Goal: Contribute content: Add original content to the website for others to see

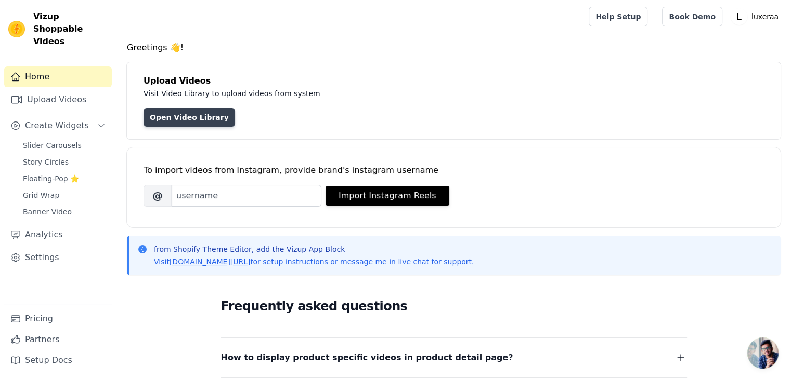
click at [206, 113] on link "Open Video Library" at bounding box center [188, 117] width 91 height 19
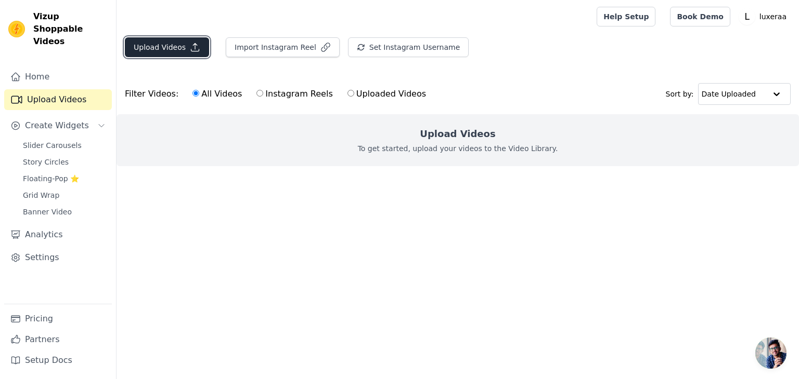
click at [178, 52] on button "Upload Videos" at bounding box center [167, 47] width 84 height 20
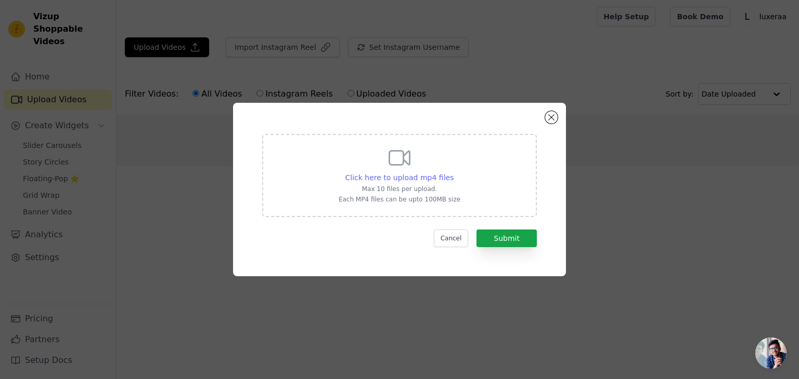
click at [424, 179] on span "Click here to upload mp4 files" at bounding box center [399, 178] width 109 height 8
click at [453, 173] on input "Click here to upload mp4 files Max 10 files per upload. Each MP4 files can be u…" at bounding box center [453, 172] width 1 height 1
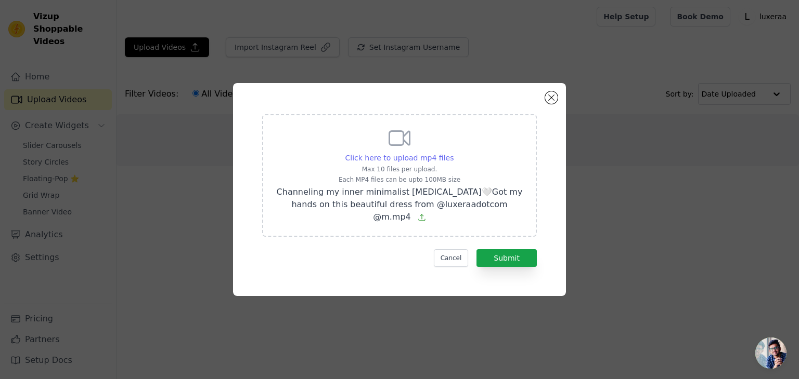
click at [407, 159] on span "Click here to upload mp4 files" at bounding box center [399, 158] width 109 height 8
click at [453, 153] on input "Click here to upload mp4 files Max 10 files per upload. Each MP4 files can be u…" at bounding box center [453, 152] width 1 height 1
type input "C:\fakepath\My Video-124 (1).mp4"
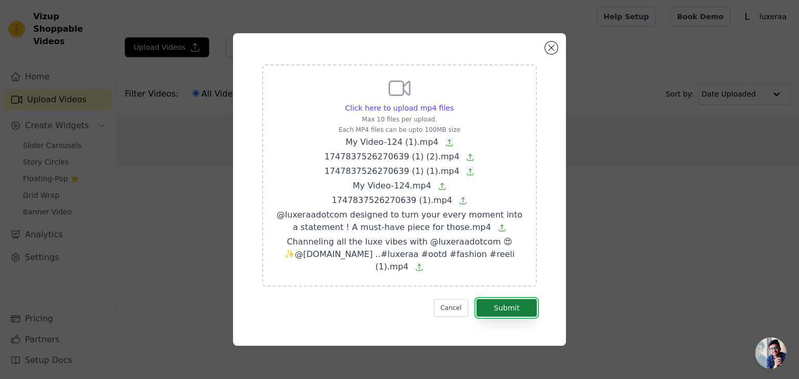
click at [507, 307] on button "Submit" at bounding box center [506, 308] width 60 height 18
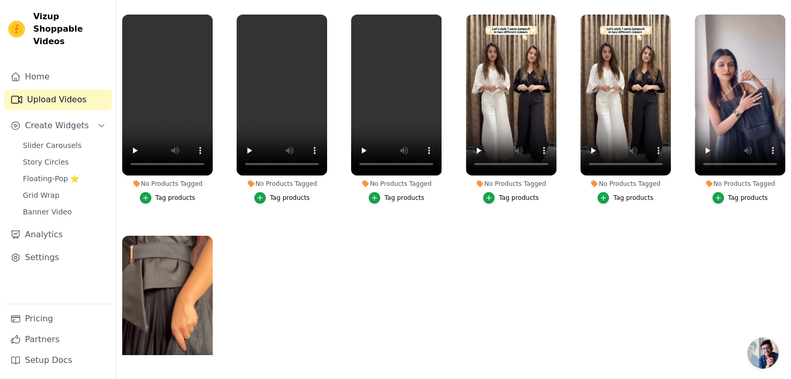
click at [175, 196] on div "Tag products" at bounding box center [175, 198] width 40 height 8
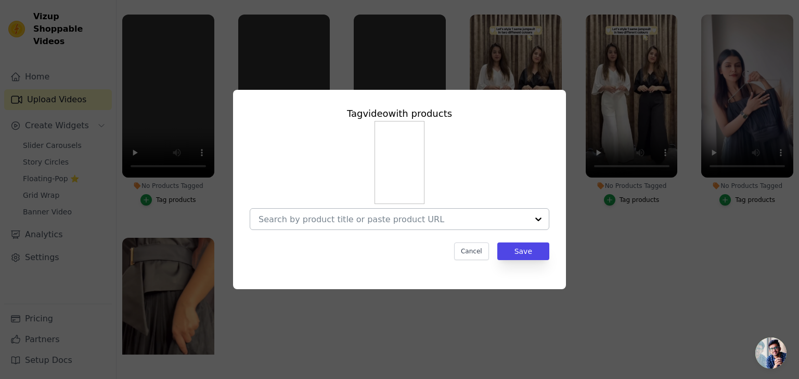
click at [456, 212] on div at bounding box center [392, 219] width 269 height 21
click at [673, 270] on div "Tag video with products Cancel Save" at bounding box center [399, 189] width 765 height 233
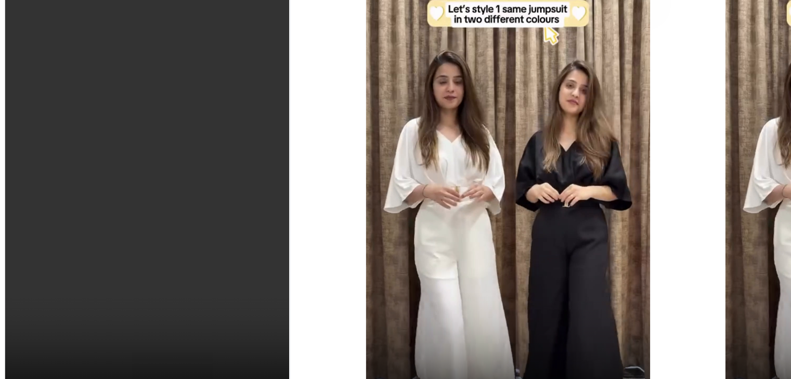
scroll to position [61, 0]
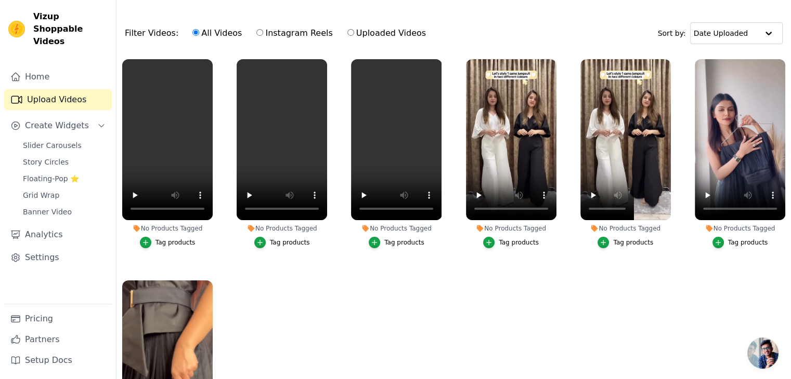
click at [412, 291] on ul "No Products Tagged Tag products No Products Tagged Tag products No Products Tag…" at bounding box center [453, 227] width 674 height 346
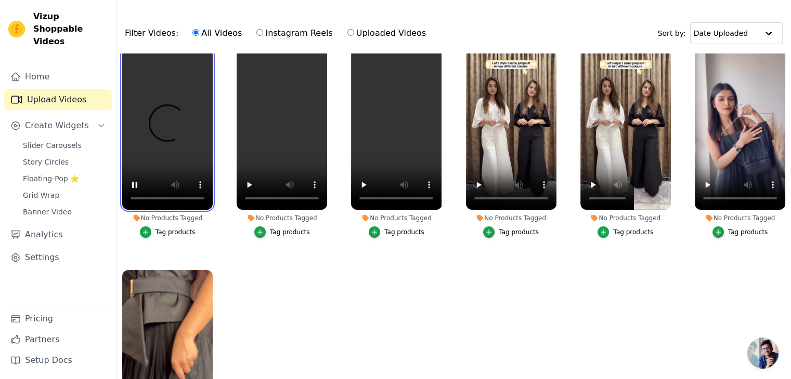
scroll to position [0, 0]
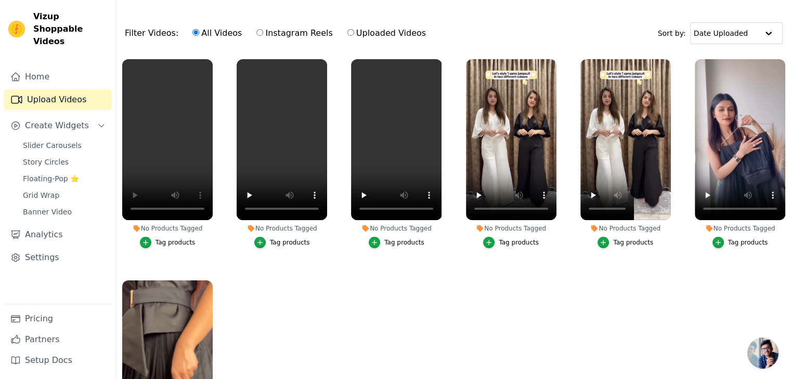
click at [516, 240] on div "Tag products" at bounding box center [519, 243] width 40 height 8
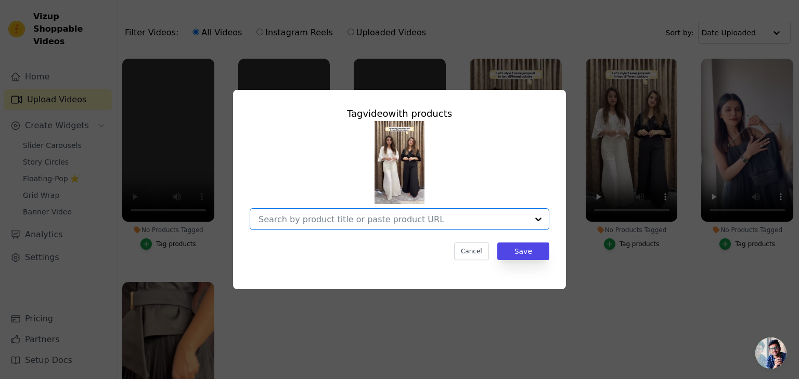
click at [493, 219] on input "No Products Tagged Tag video with products Option undefined, selected. Select i…" at bounding box center [392, 220] width 269 height 10
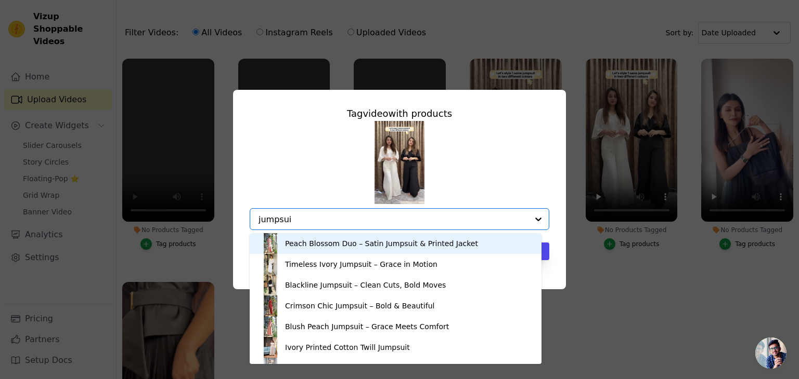
type input "jumpsuit"
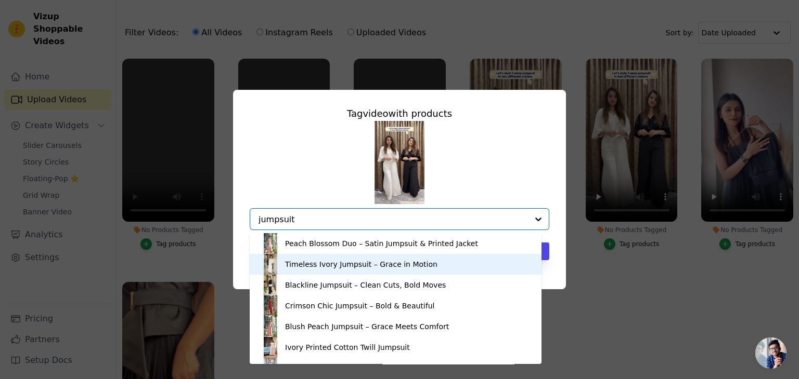
click at [363, 266] on div "Timeless Ivory Jumpsuit – Grace in Motion" at bounding box center [361, 264] width 152 height 10
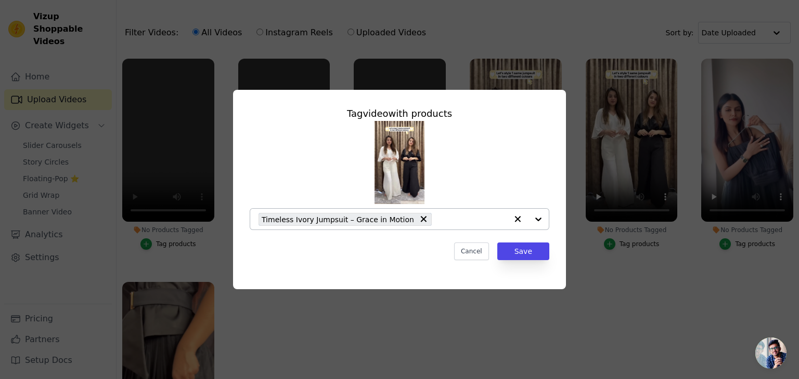
click at [451, 225] on div "Timeless Ivory Jumpsuit – Grace in Motion" at bounding box center [382, 219] width 248 height 21
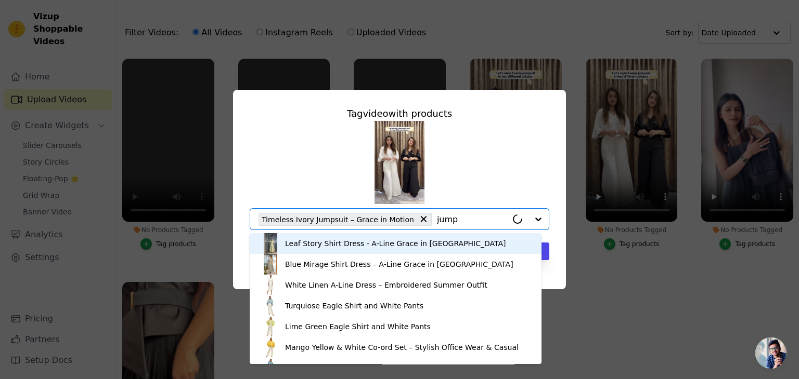
type input "jumps"
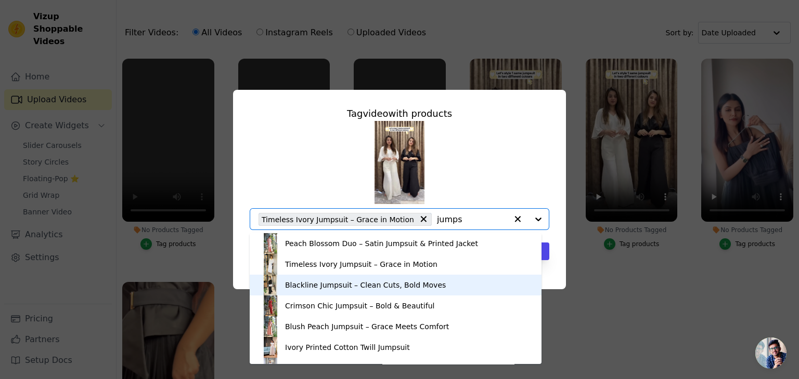
click at [295, 287] on div "Blackline Jumpsuit – Clean Cuts, Bold Moves" at bounding box center [365, 285] width 161 height 10
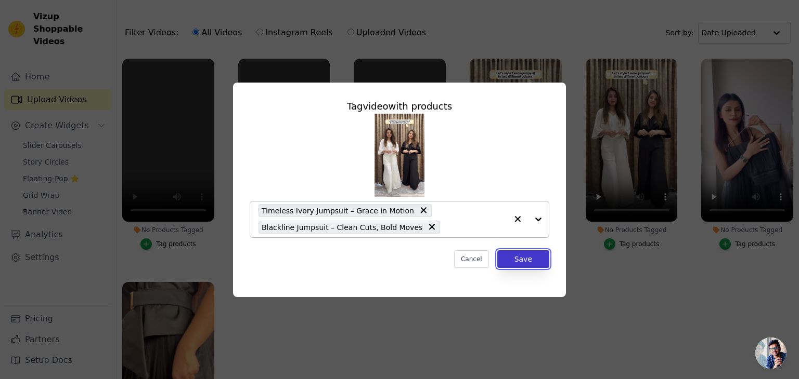
click at [532, 261] on button "Save" at bounding box center [523, 260] width 52 height 18
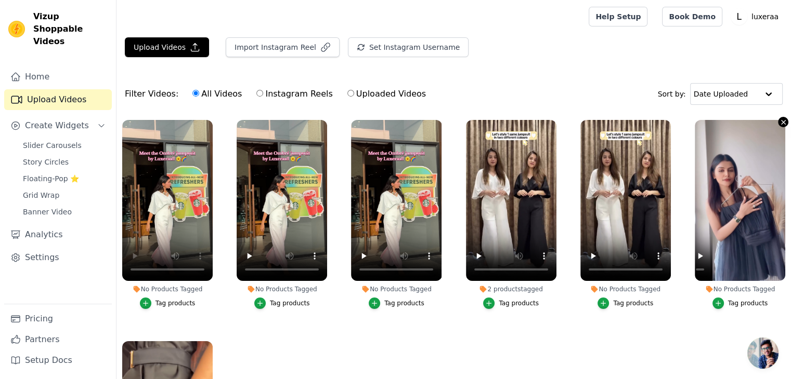
click at [779, 122] on icon "button" at bounding box center [783, 123] width 8 height 8
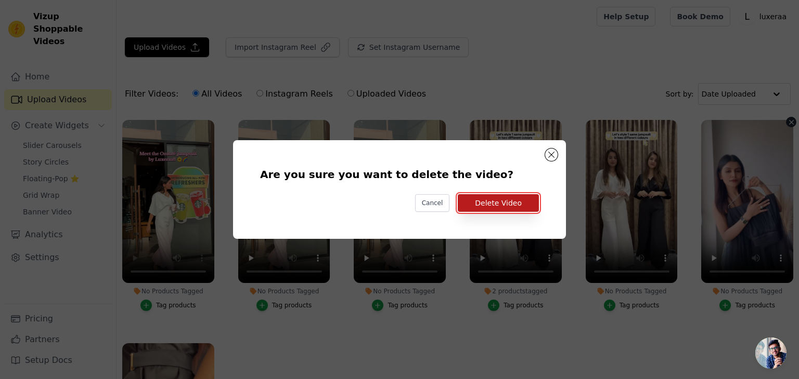
click at [493, 199] on button "Delete Video" at bounding box center [497, 203] width 81 height 18
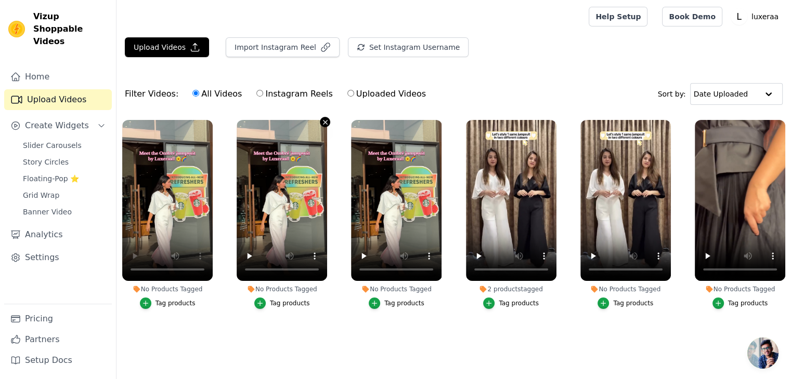
click at [321, 119] on icon "button" at bounding box center [325, 123] width 8 height 8
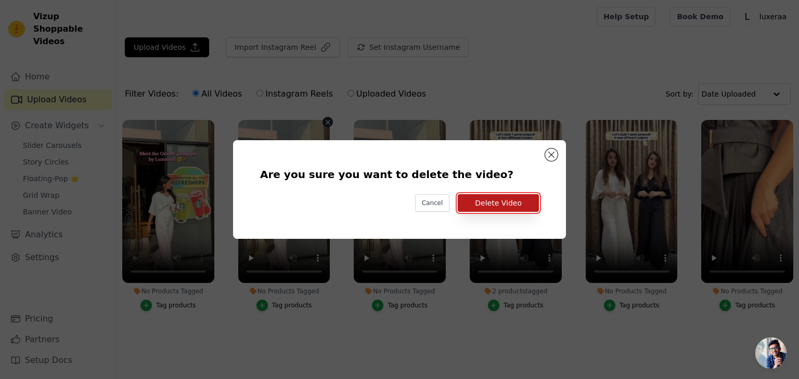
click at [485, 205] on button "Delete Video" at bounding box center [497, 203] width 81 height 18
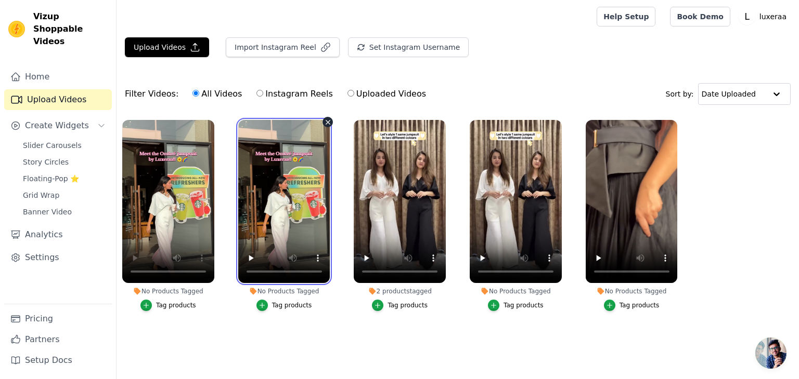
click at [322, 121] on video at bounding box center [284, 201] width 92 height 163
click at [324, 121] on icon "button" at bounding box center [328, 123] width 8 height 8
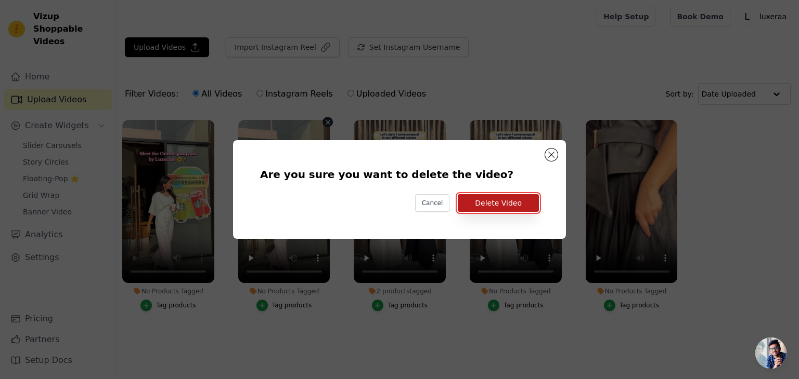
click at [495, 212] on button "Delete Video" at bounding box center [497, 203] width 81 height 18
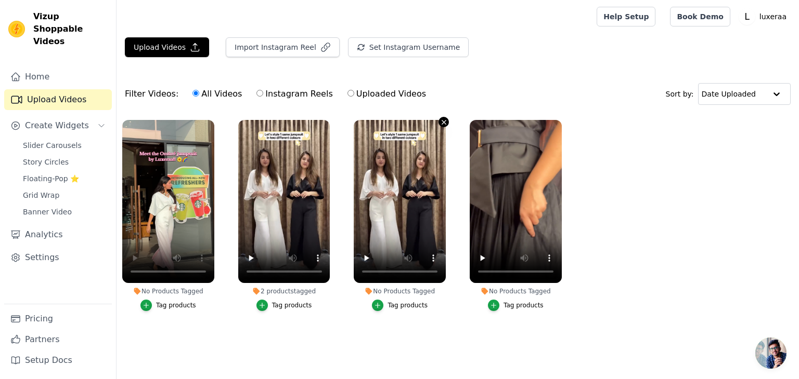
click at [441, 120] on icon "button" at bounding box center [444, 123] width 8 height 8
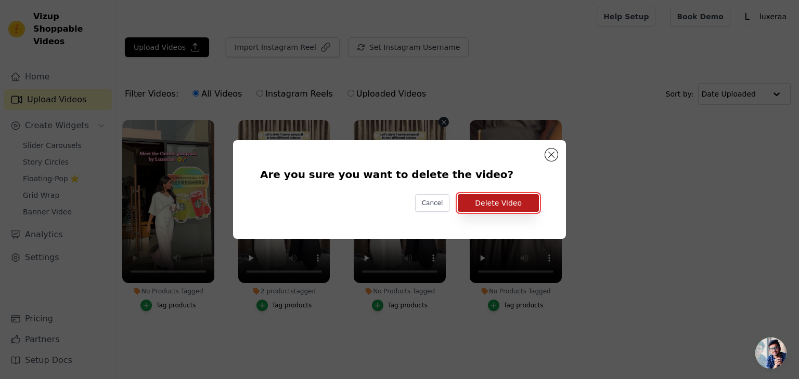
click at [500, 204] on button "Delete Video" at bounding box center [497, 203] width 81 height 18
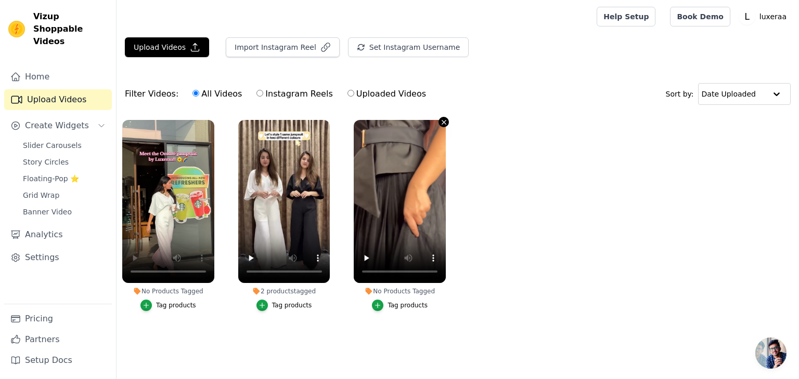
click at [443, 123] on icon "button" at bounding box center [444, 123] width 8 height 8
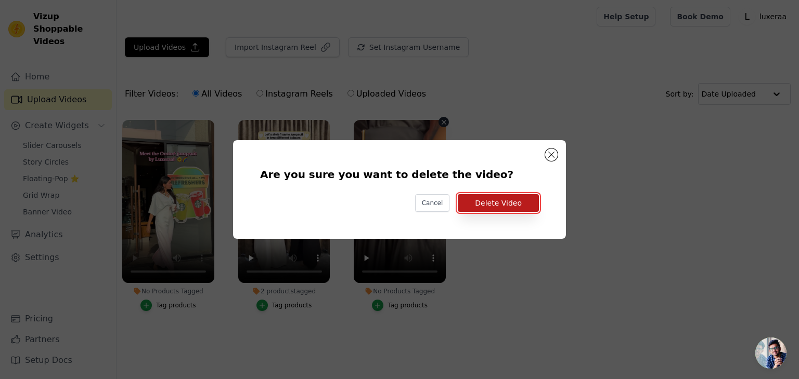
click at [522, 202] on button "Delete Video" at bounding box center [497, 203] width 81 height 18
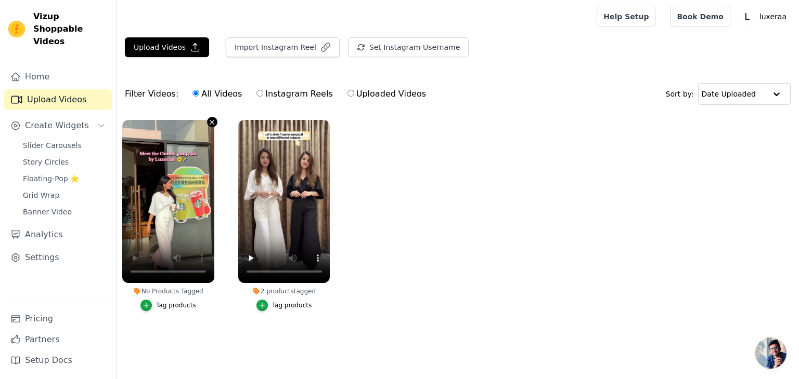
click at [212, 120] on icon "button" at bounding box center [212, 123] width 8 height 8
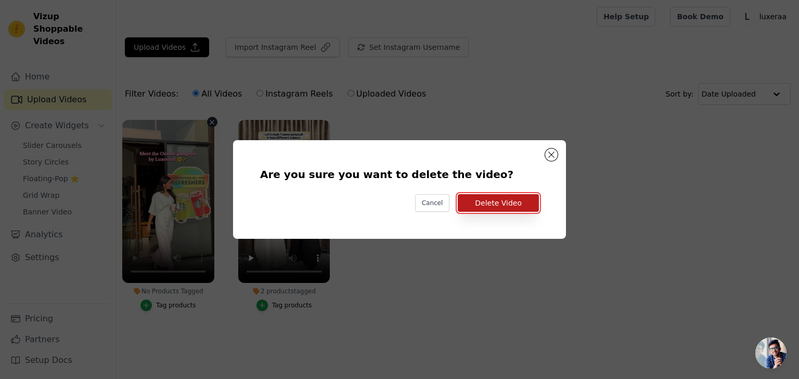
click at [495, 206] on button "Delete Video" at bounding box center [497, 203] width 81 height 18
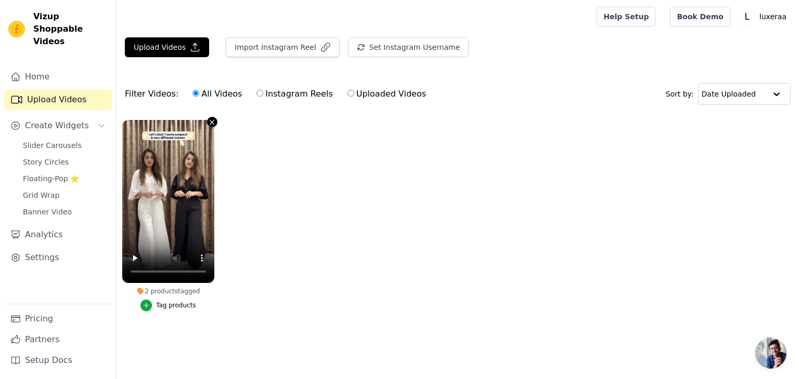
click at [208, 124] on icon "button" at bounding box center [212, 123] width 8 height 8
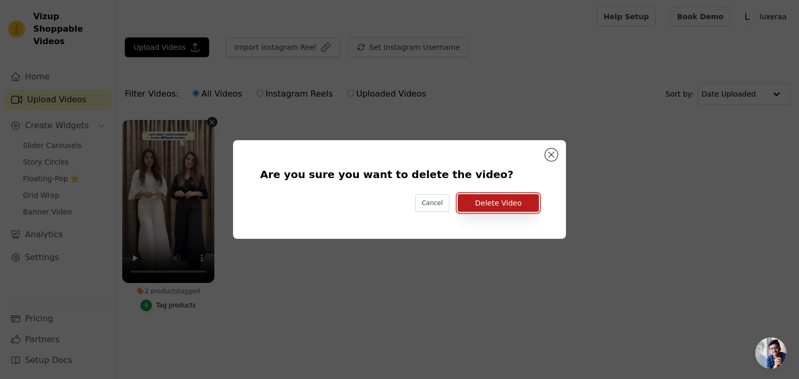
click at [495, 198] on button "Delete Video" at bounding box center [497, 203] width 81 height 18
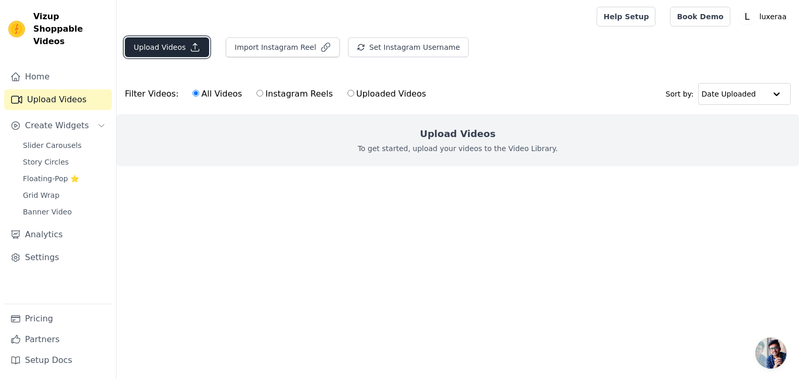
click at [150, 47] on button "Upload Videos" at bounding box center [167, 47] width 84 height 20
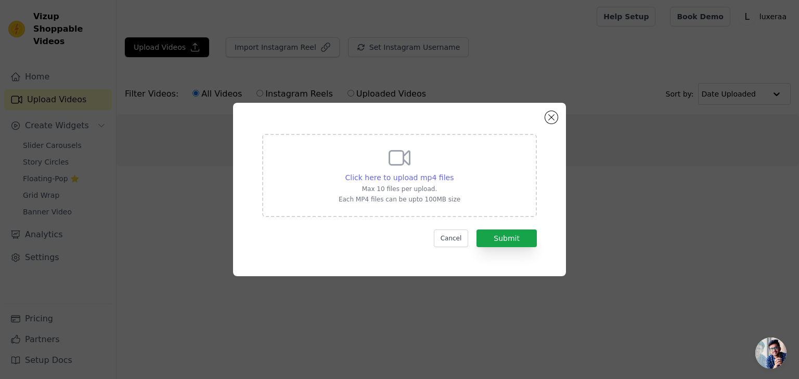
click at [418, 180] on span "Click here to upload mp4 files" at bounding box center [399, 178] width 109 height 8
click at [453, 173] on input "Click here to upload mp4 files Max 10 files per upload. Each MP4 files can be u…" at bounding box center [453, 172] width 1 height 1
type input "C:\fakepath\Channeling my inner minimalist muse🤍Got my hands on this beautiful …"
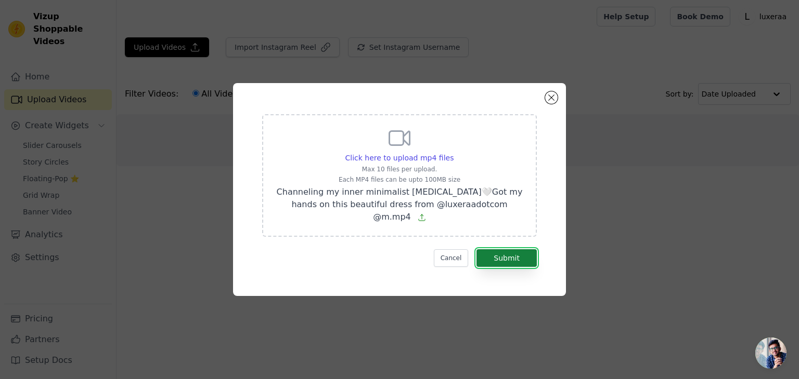
click at [496, 253] on button "Submit" at bounding box center [506, 259] width 60 height 18
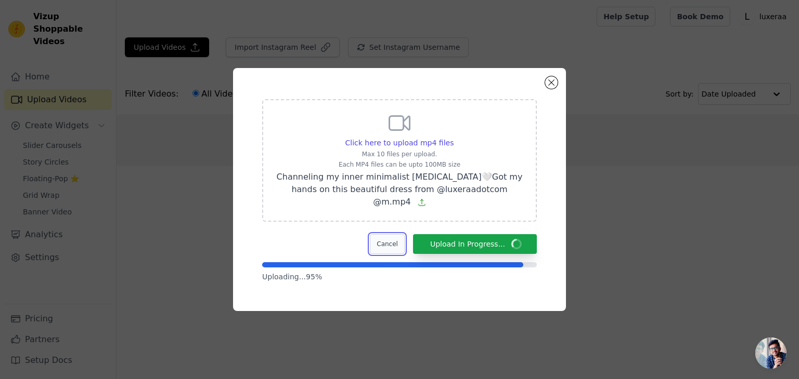
click at [398, 247] on button "Cancel" at bounding box center [387, 244] width 35 height 20
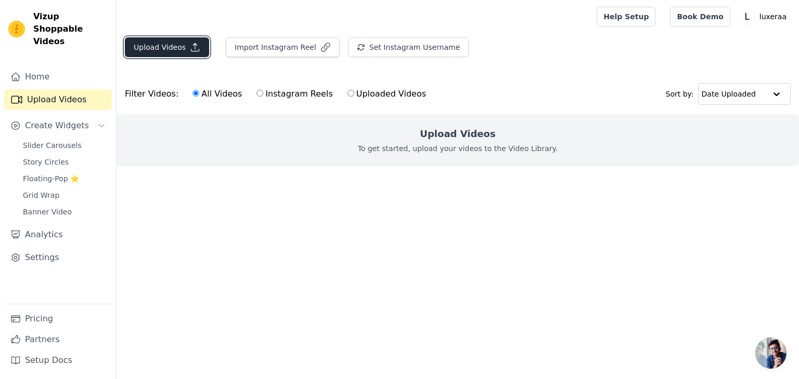
click at [143, 40] on button "Upload Videos" at bounding box center [167, 47] width 84 height 20
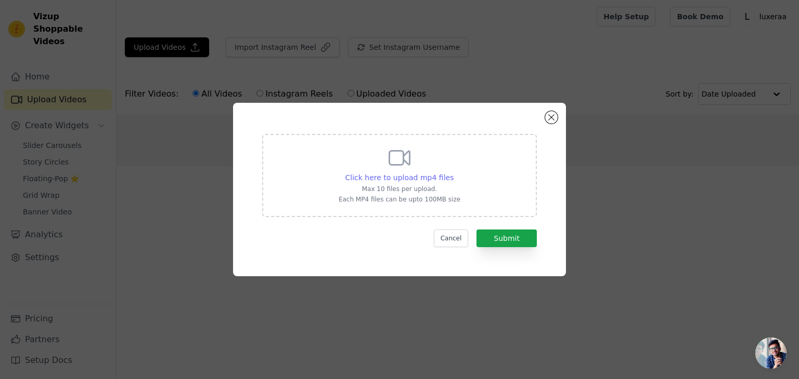
click at [420, 174] on span "Click here to upload mp4 files" at bounding box center [399, 178] width 109 height 8
click at [453, 173] on input "Click here to upload mp4 files Max 10 files per upload. Each MP4 files can be u…" at bounding box center [453, 172] width 1 height 1
type input "C:\fakepath\Channeling all the luxe vibes with @luxeraadotcom 😍✨@mywall.me ..#l…"
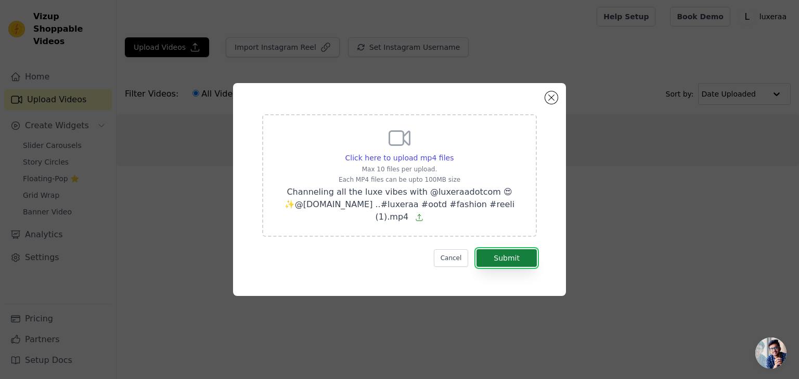
click at [520, 250] on button "Submit" at bounding box center [506, 259] width 60 height 18
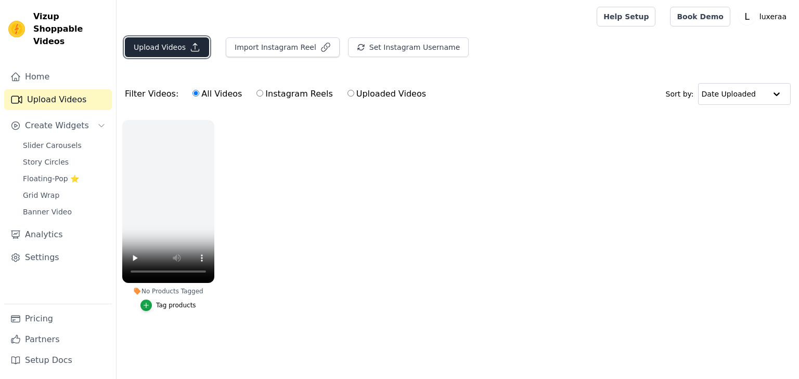
click at [176, 42] on button "Upload Videos" at bounding box center [167, 47] width 84 height 20
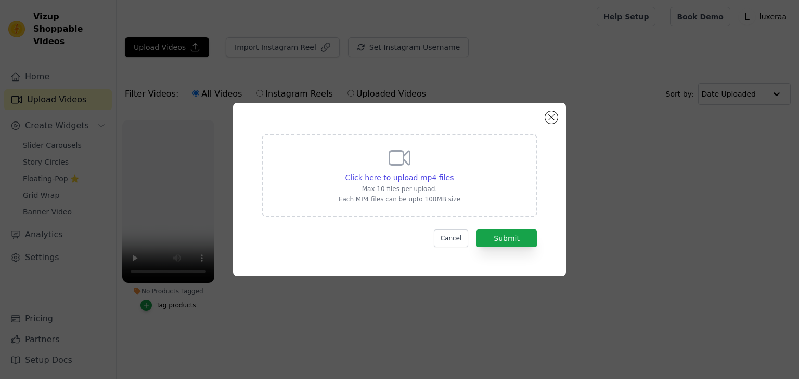
click at [401, 186] on p "Max 10 files per upload." at bounding box center [399, 189] width 122 height 8
click at [453, 173] on input "Click here to upload mp4 files Max 10 files per upload. Each MP4 files can be u…" at bounding box center [453, 172] width 1 height 1
type input "C:\fakepath\@luxeraadotcom designed to turn your every moment into a statement …"
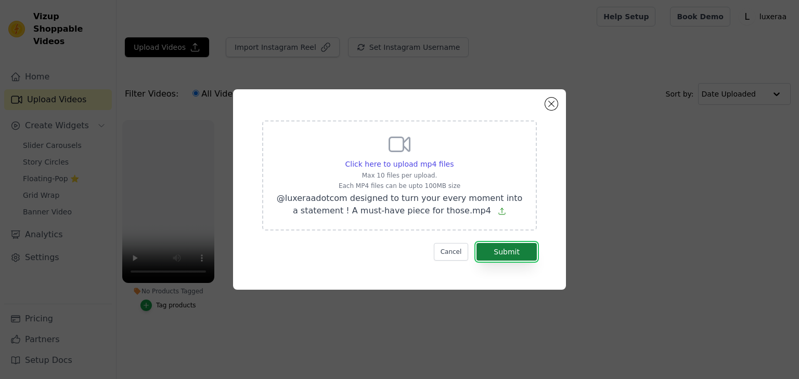
click at [505, 254] on button "Submit" at bounding box center [506, 252] width 60 height 18
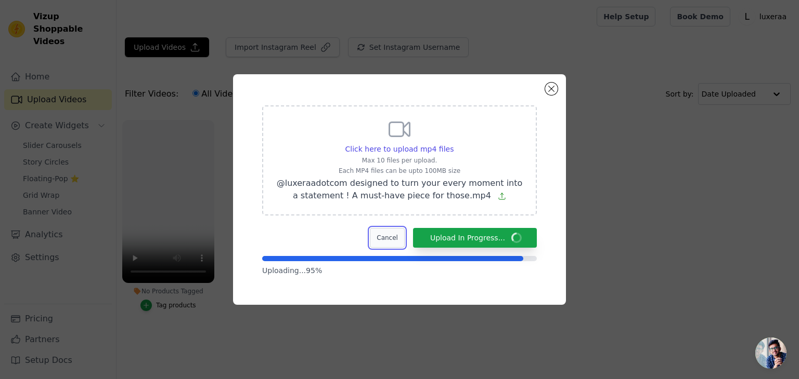
click at [390, 245] on button "Cancel" at bounding box center [387, 238] width 35 height 20
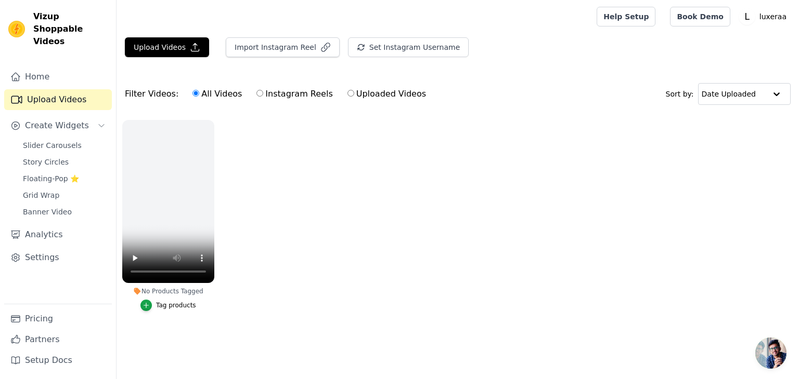
click at [162, 29] on div at bounding box center [354, 16] width 459 height 33
click at [165, 46] on button "Upload Videos" at bounding box center [167, 47] width 84 height 20
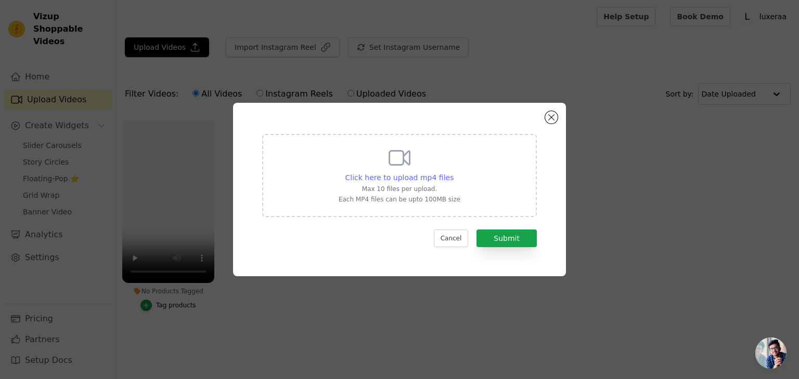
click at [416, 176] on span "Click here to upload mp4 files" at bounding box center [399, 178] width 109 height 8
click at [453, 173] on input "Click here to upload mp4 files Max 10 files per upload. Each MP4 files can be u…" at bounding box center [453, 172] width 1 height 1
type input "C:\fakepath\My Video-124 (1).mp4"
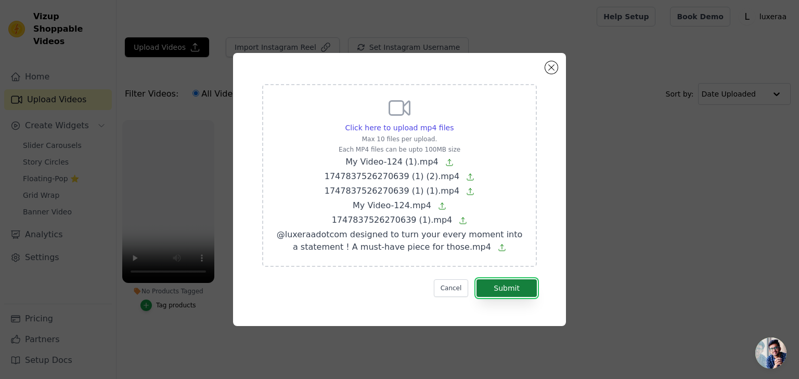
click at [517, 290] on button "Submit" at bounding box center [506, 289] width 60 height 18
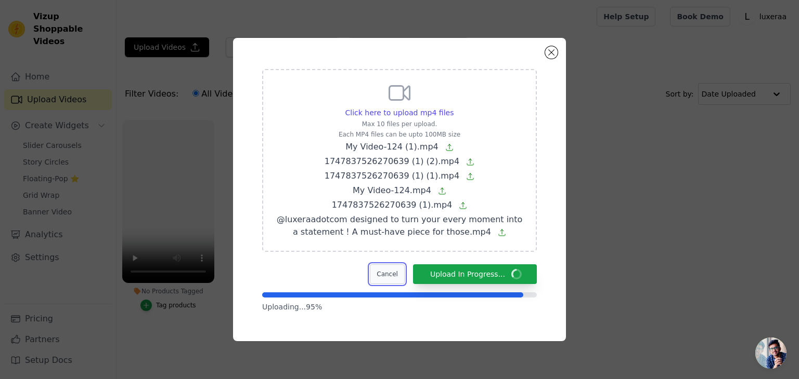
click at [397, 269] on button "Cancel" at bounding box center [387, 275] width 35 height 20
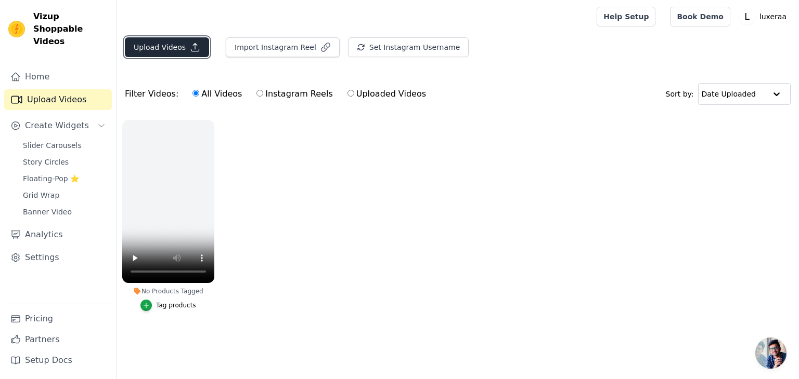
click at [152, 47] on button "Upload Videos" at bounding box center [167, 47] width 84 height 20
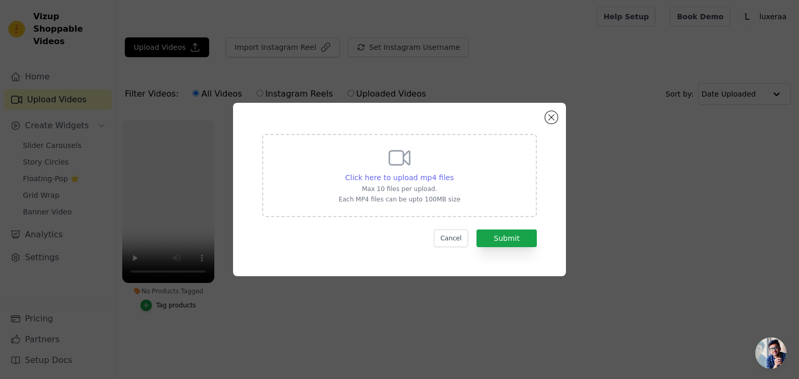
click at [410, 175] on span "Click here to upload mp4 files" at bounding box center [399, 178] width 109 height 8
click at [453, 173] on input "Click here to upload mp4 files Max 10 files per upload. Each MP4 files can be u…" at bounding box center [453, 172] width 1 height 1
type input "C:\fakepath\My Video-124.mp4"
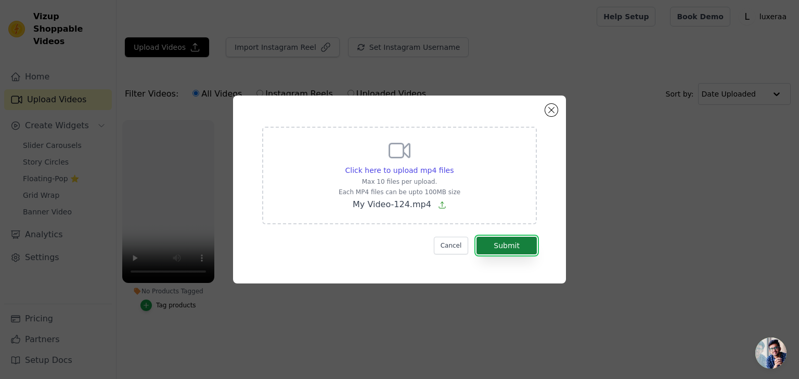
click at [505, 243] on button "Submit" at bounding box center [506, 246] width 60 height 18
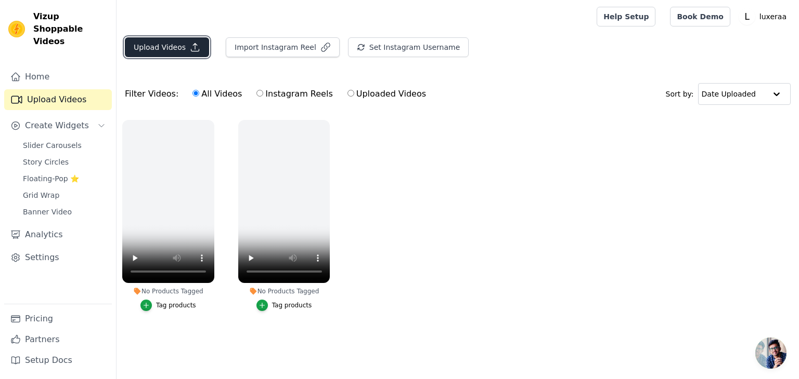
click at [177, 43] on button "Upload Videos" at bounding box center [167, 47] width 84 height 20
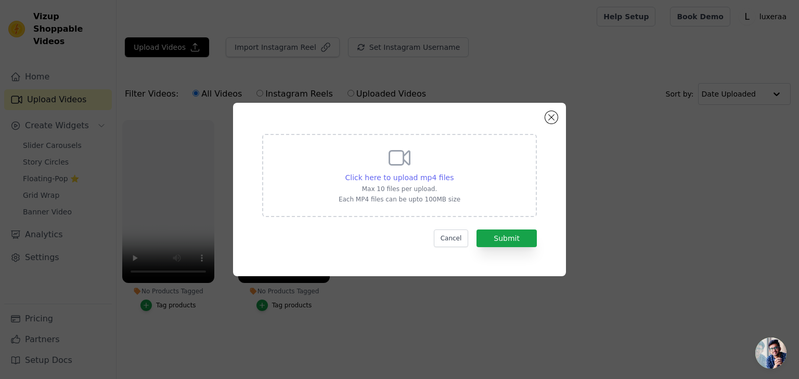
click at [428, 176] on span "Click here to upload mp4 files" at bounding box center [399, 178] width 109 height 8
click at [453, 173] on input "Click here to upload mp4 files Max 10 files per upload. Each MP4 files can be u…" at bounding box center [453, 172] width 1 height 1
type input "C:\fakepath\1747837526270639 (1) (2).mp4"
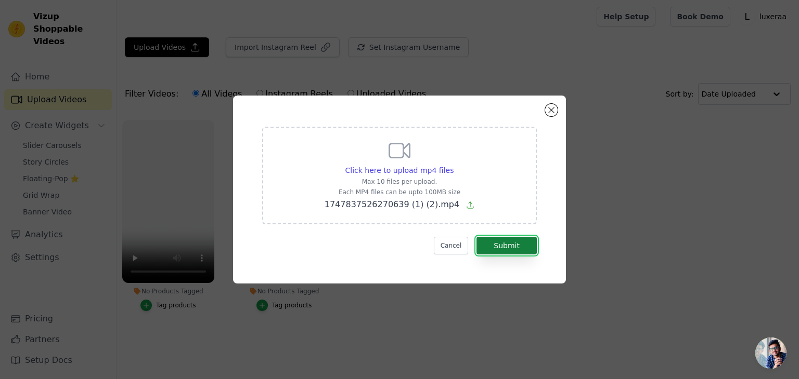
click at [509, 243] on button "Submit" at bounding box center [506, 246] width 60 height 18
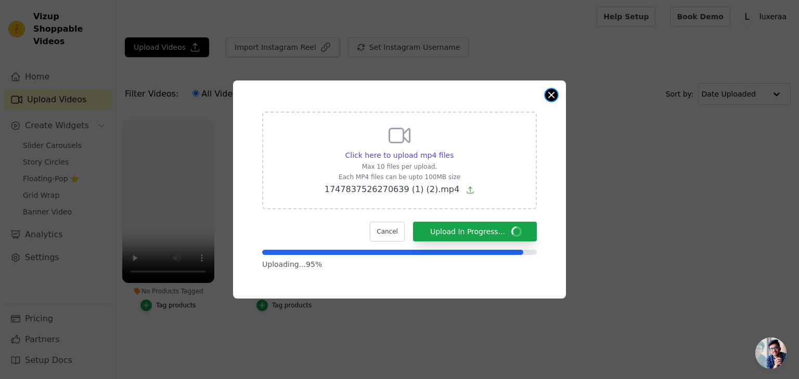
click at [554, 96] on button "Close modal" at bounding box center [551, 95] width 12 height 12
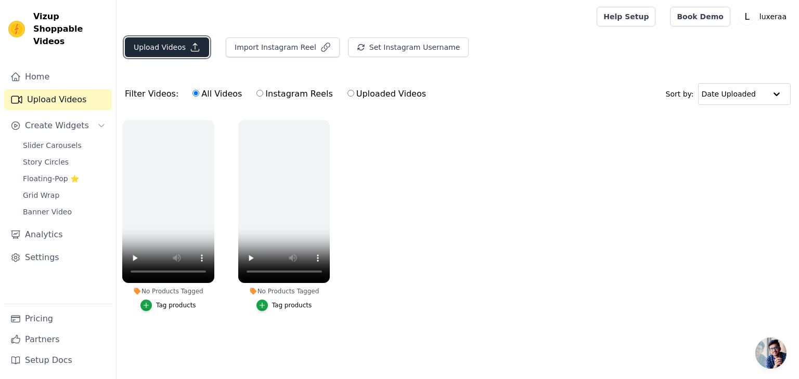
click at [162, 43] on button "Upload Videos" at bounding box center [167, 47] width 84 height 20
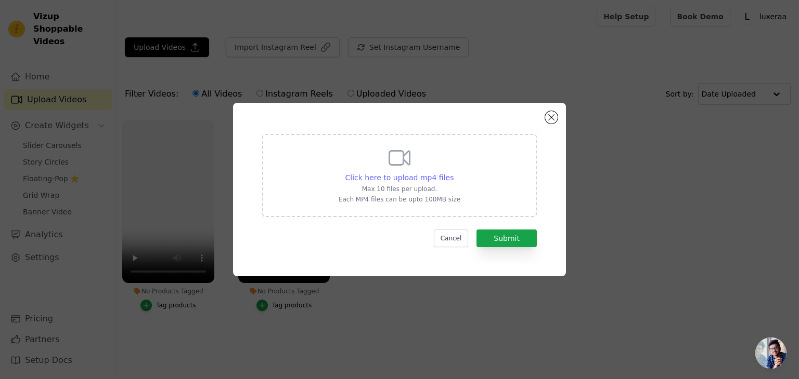
click at [434, 176] on span "Click here to upload mp4 files" at bounding box center [399, 178] width 109 height 8
click at [453, 173] on input "Click here to upload mp4 files Max 10 files per upload. Each MP4 files can be u…" at bounding box center [453, 172] width 1 height 1
type input "C:\fakepath\1747837526270639 (1).mp4"
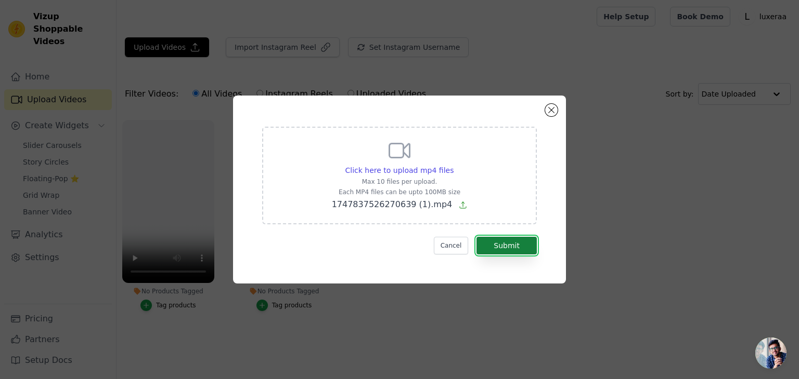
click at [531, 248] on button "Submit" at bounding box center [506, 246] width 60 height 18
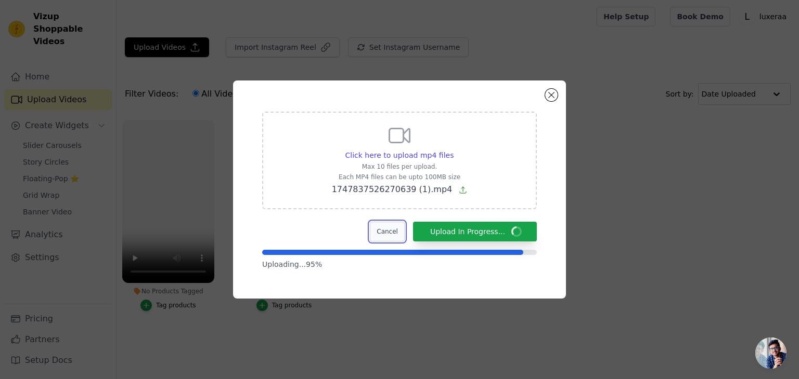
click at [396, 234] on button "Cancel" at bounding box center [387, 232] width 35 height 20
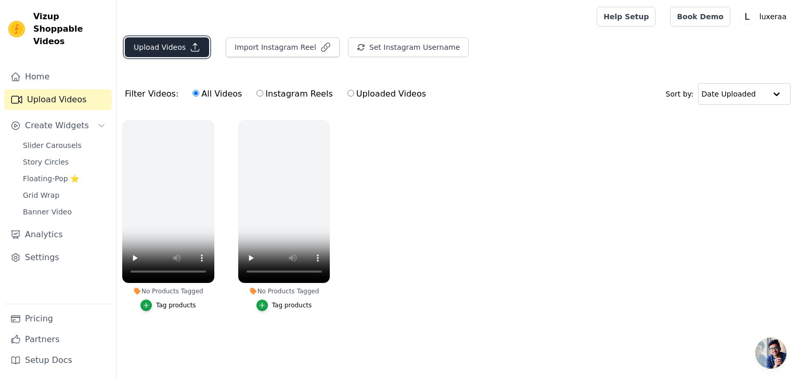
click at [164, 45] on button "Upload Videos" at bounding box center [167, 47] width 84 height 20
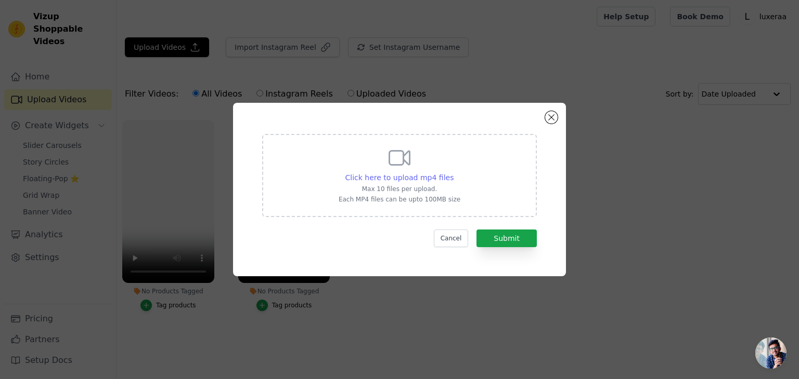
click at [422, 176] on span "Click here to upload mp4 files" at bounding box center [399, 178] width 109 height 8
click at [453, 173] on input "Click here to upload mp4 files Max 10 files per upload. Each MP4 files can be u…" at bounding box center [453, 172] width 1 height 1
type input "C:\fakepath\@luxeraadotcom designed to turn your every moment into a statement …"
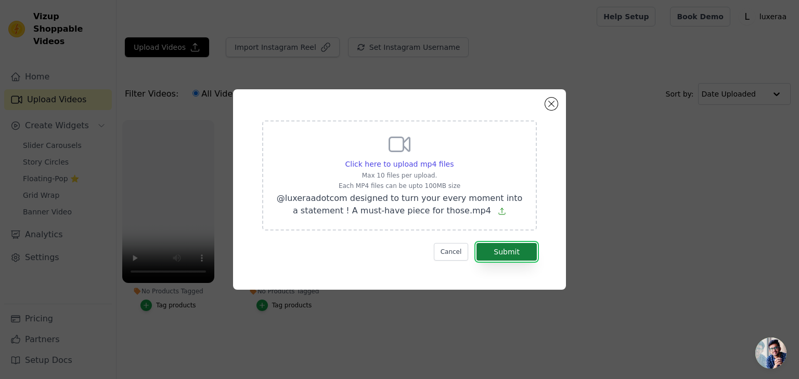
click at [499, 243] on button "Submit" at bounding box center [506, 252] width 60 height 18
